Goal: Task Accomplishment & Management: Use online tool/utility

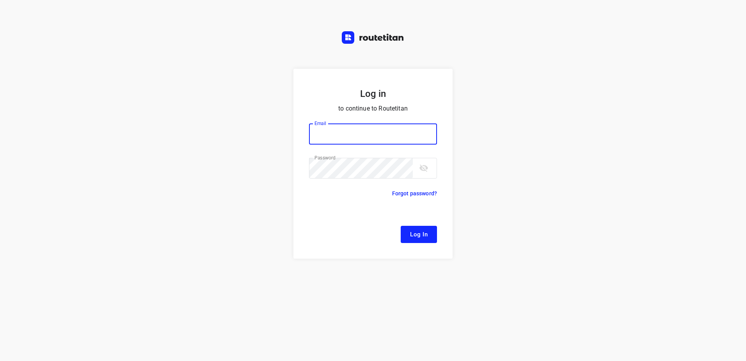
type input "[EMAIL_ADDRESS][DOMAIN_NAME]"
click at [411, 226] on button "Log In" at bounding box center [419, 234] width 36 height 17
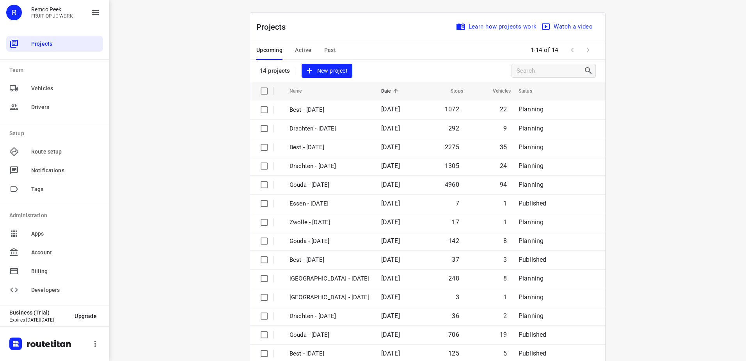
click at [304, 48] on span "Active" at bounding box center [303, 50] width 16 height 10
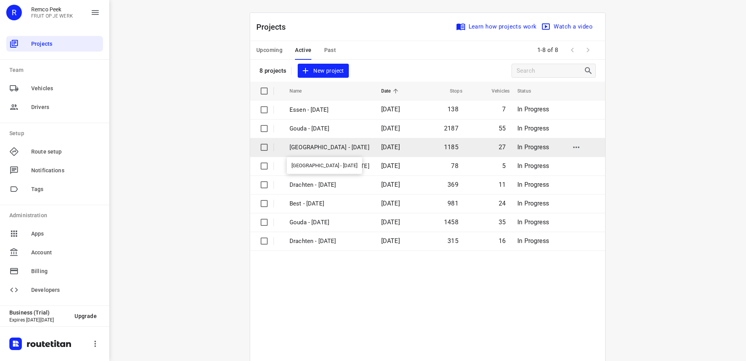
click at [334, 144] on p "[GEOGRAPHIC_DATA] - [DATE]" at bounding box center [330, 147] width 80 height 9
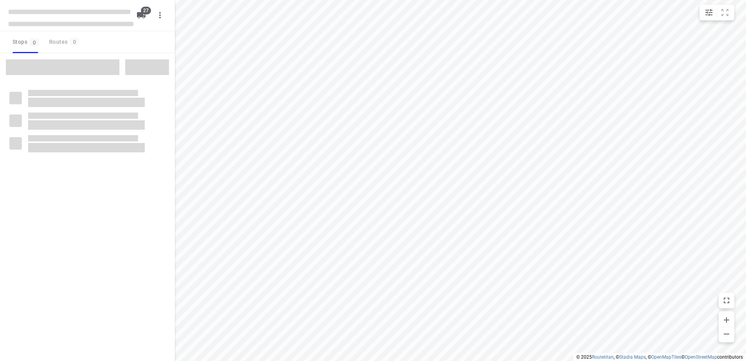
checkbox input "true"
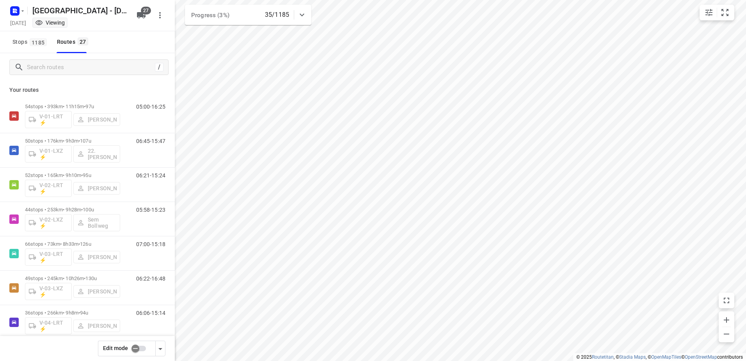
click at [305, 16] on icon at bounding box center [301, 14] width 9 height 9
click at [305, 16] on icon at bounding box center [301, 17] width 9 height 9
click at [105, 66] on input "Search routes" at bounding box center [97, 67] width 140 height 12
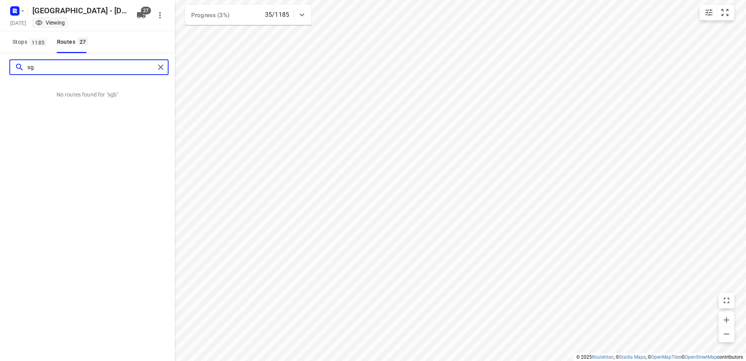
type input "s"
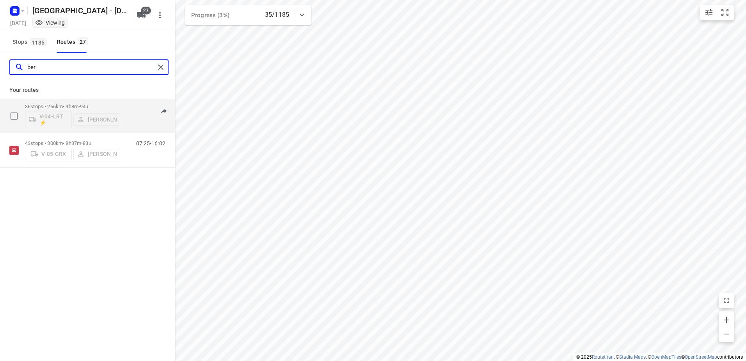
type input "ber"
click at [121, 105] on div "36 stops • 266km • 9h8m • 94u V-04-LRT ⚡ [PERSON_NAME] 06:06-15:14" at bounding box center [100, 116] width 150 height 32
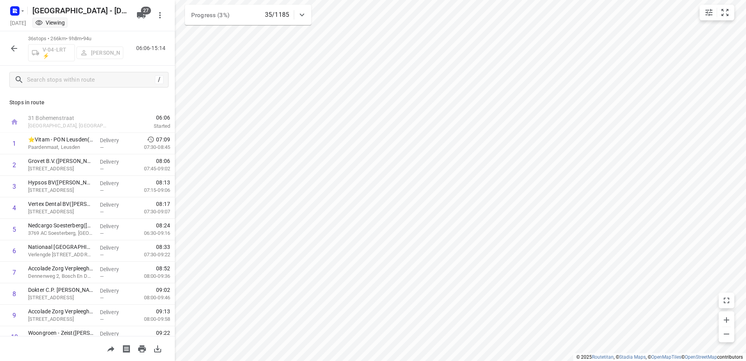
click at [20, 45] on button "button" at bounding box center [14, 49] width 16 height 16
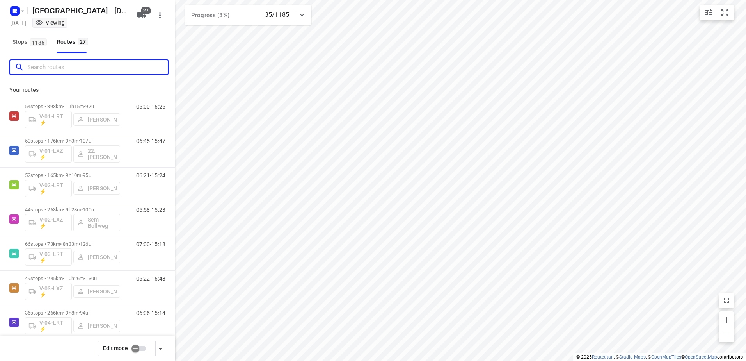
click at [129, 72] on input "Search routes" at bounding box center [97, 67] width 140 height 12
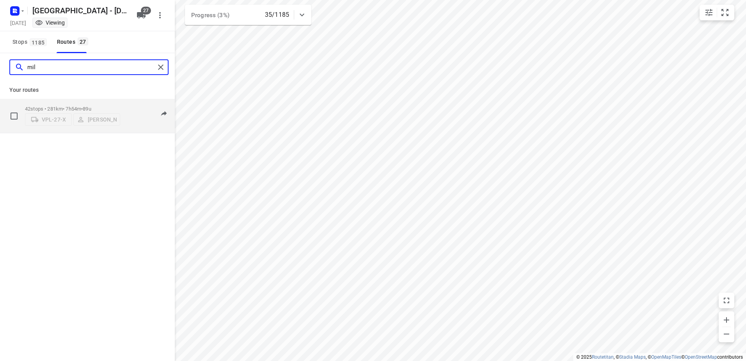
type input "mil"
click at [132, 99] on div "42 stops • 281km • 7h54m • 89u VPL-27-X Milan Rave 07:15-15:09" at bounding box center [87, 116] width 175 height 34
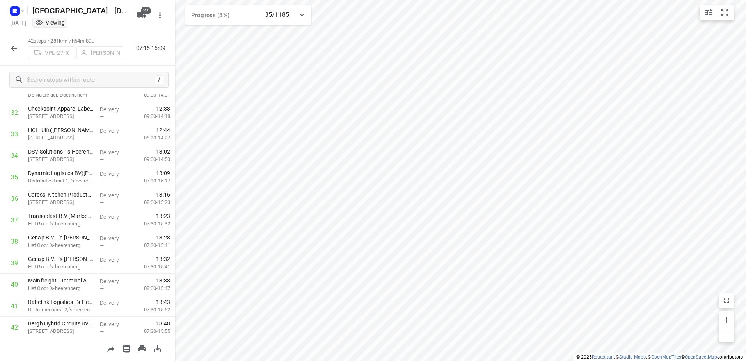
scroll to position [720, 0]
